Goal: Task Accomplishment & Management: Manage account settings

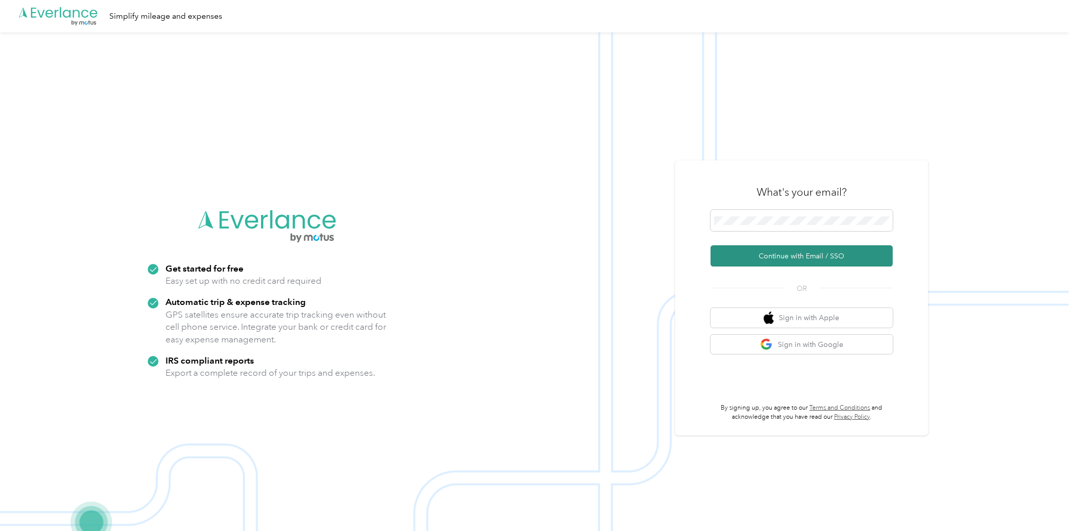
click at [834, 256] on button "Continue with Email / SSO" at bounding box center [802, 255] width 182 height 21
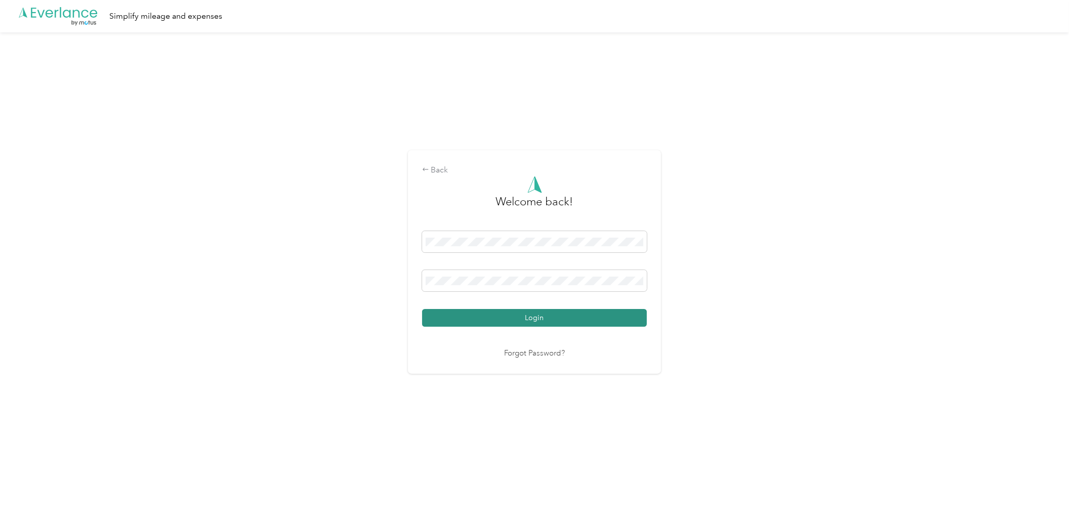
click at [614, 318] on button "Login" at bounding box center [534, 318] width 225 height 18
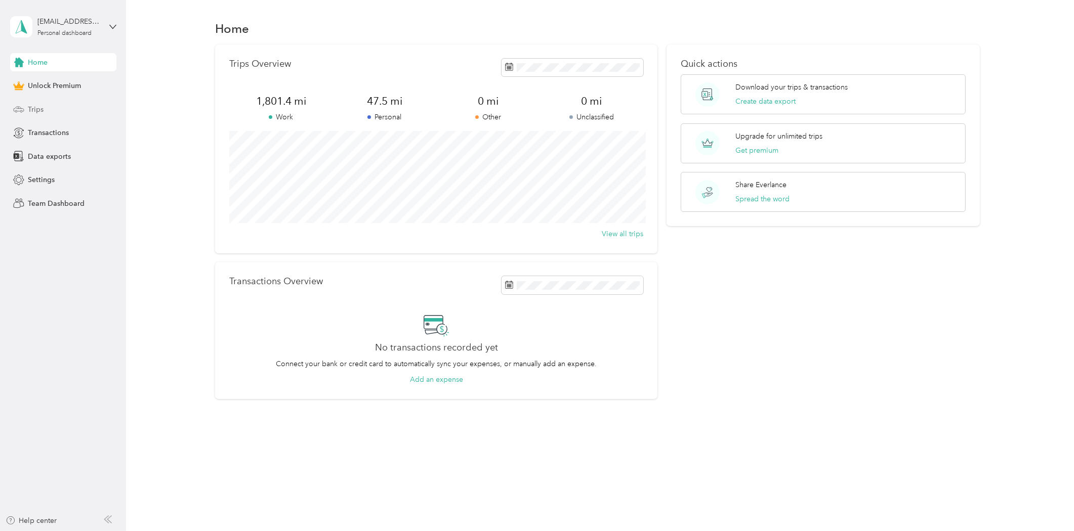
click at [42, 111] on span "Trips" at bounding box center [36, 109] width 16 height 11
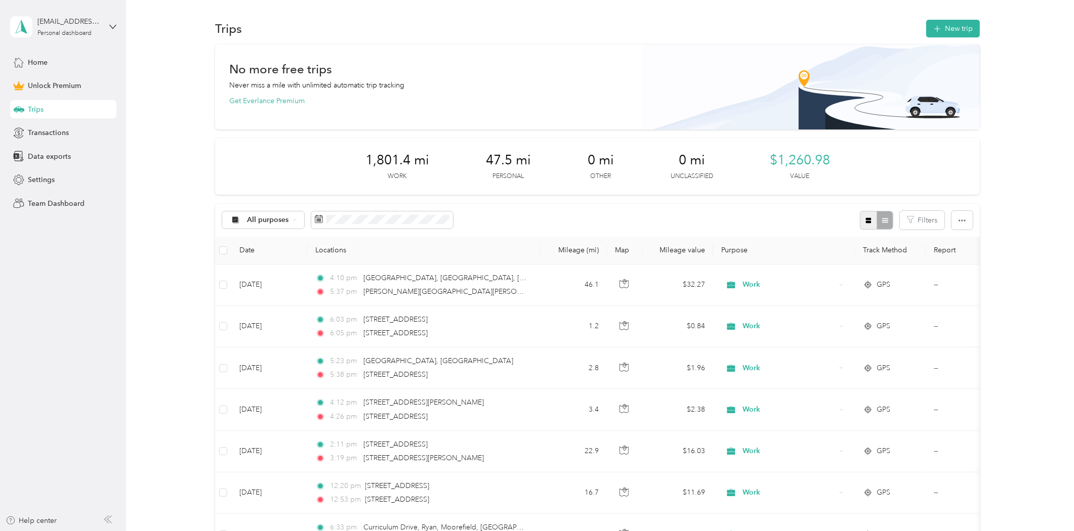
click at [866, 221] on icon "button" at bounding box center [869, 221] width 6 height 6
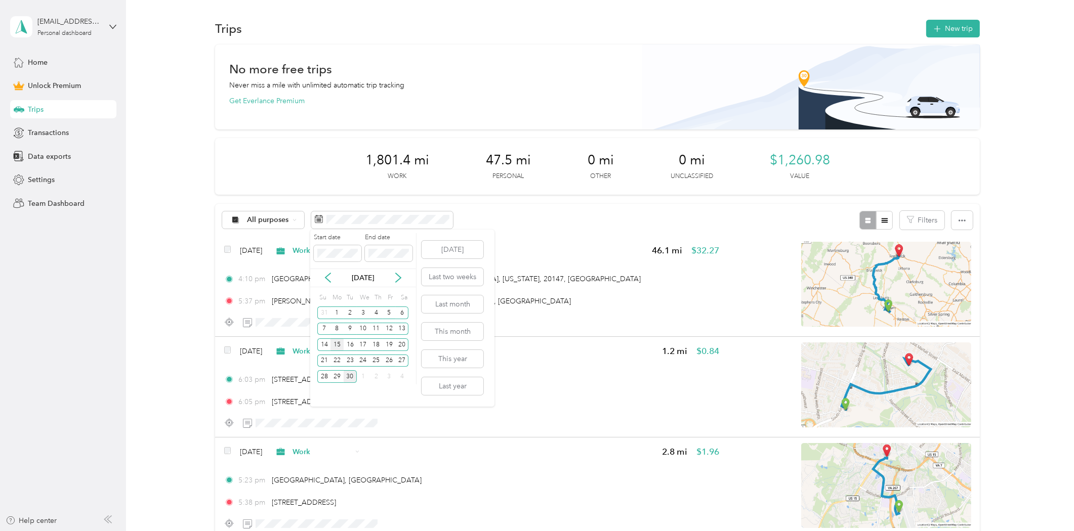
click at [336, 342] on div "15" at bounding box center [336, 345] width 13 height 13
click at [327, 376] on div "28" at bounding box center [323, 376] width 13 height 13
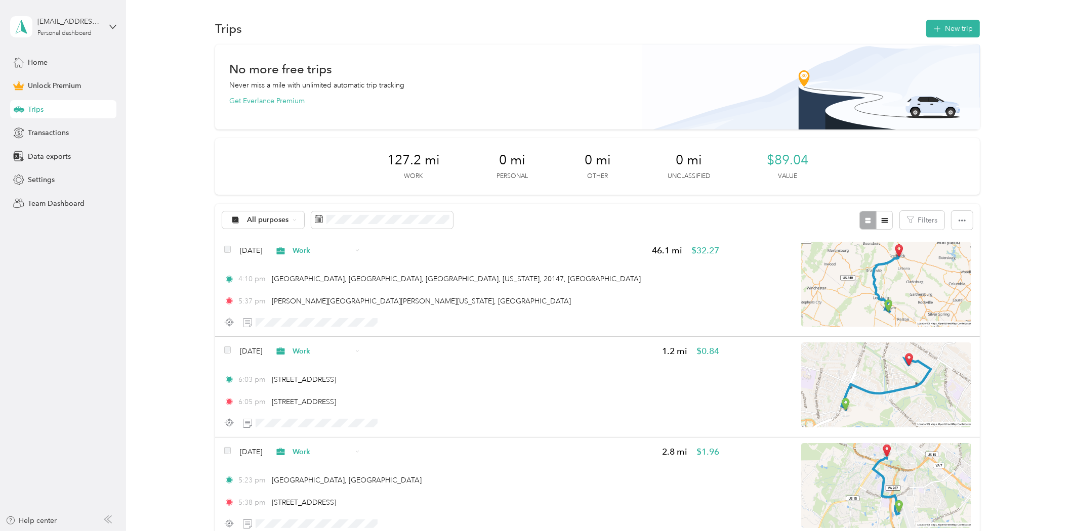
click at [105, 26] on div "[EMAIL_ADDRESS][DOMAIN_NAME] Personal dashboard" at bounding box center [63, 26] width 106 height 35
click at [69, 87] on div "Log out" at bounding box center [116, 83] width 199 height 18
